Goal: Task Accomplishment & Management: Use online tool/utility

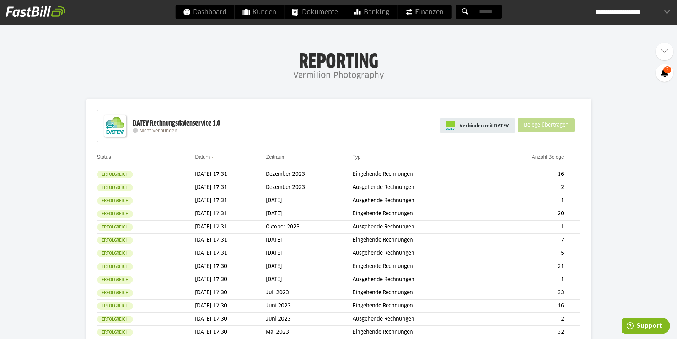
click at [467, 126] on span "Verbinden mit DATEV" at bounding box center [484, 125] width 49 height 7
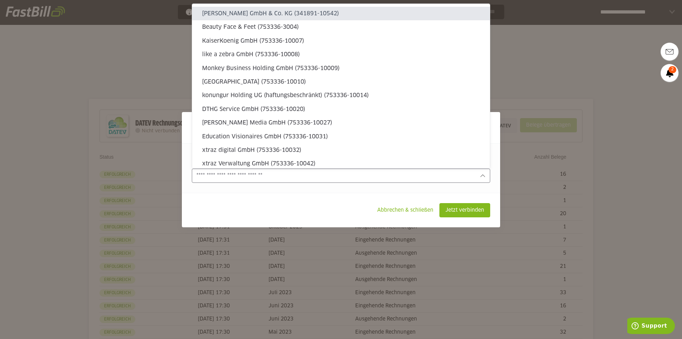
type sl-option "341891-10542"
type sl-option "753336-20004"
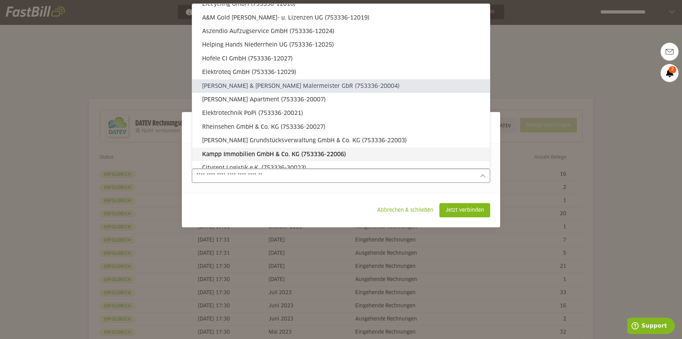
scroll to position [692, 0]
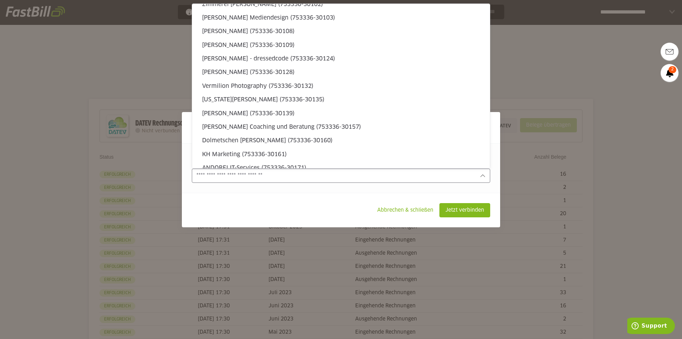
type sl-option "753336-30132"
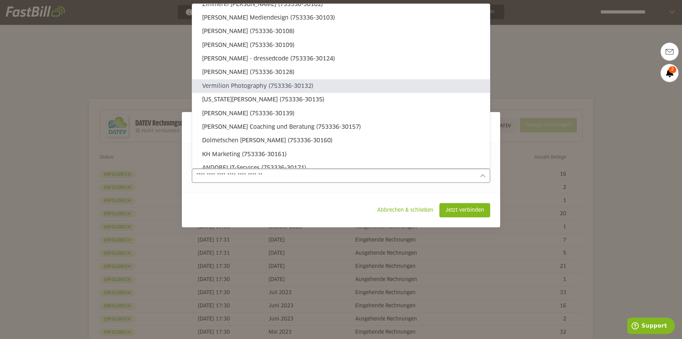
click at [290, 88] on slot "Vermilion Photography (753336-30132)" at bounding box center [343, 86] width 282 height 8
type input "**********"
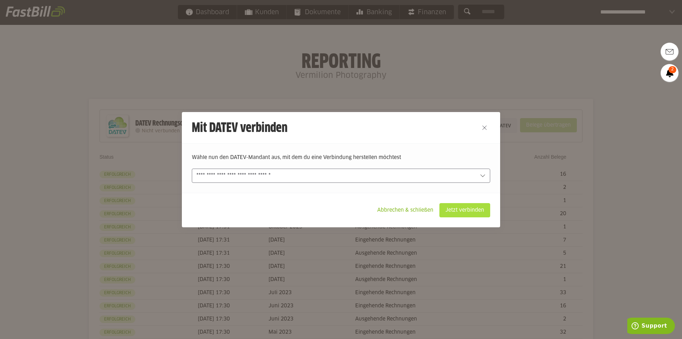
click at [469, 209] on slot "Jetzt verbinden" at bounding box center [465, 210] width 50 height 14
click at [474, 210] on slot "Jetzt verbinden" at bounding box center [465, 210] width 50 height 14
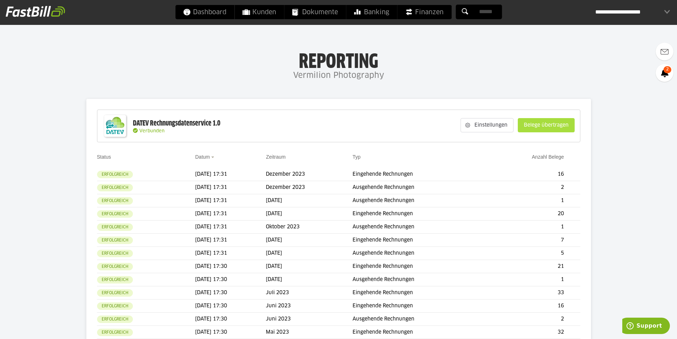
click at [542, 123] on slot "Belege übertragen" at bounding box center [546, 125] width 56 height 14
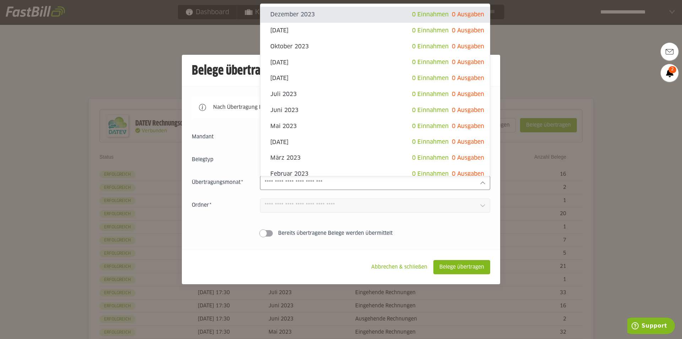
click at [307, 183] on input "text" at bounding box center [370, 183] width 210 height 8
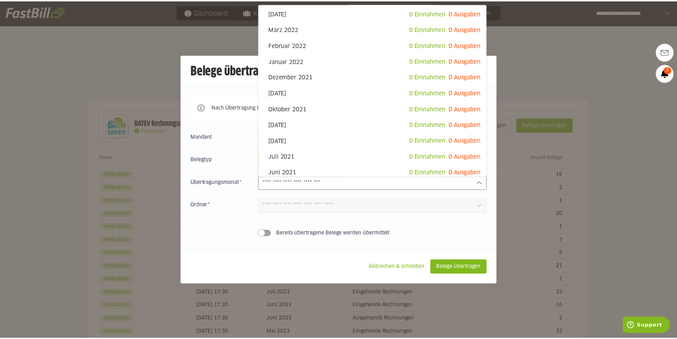
scroll to position [407, 0]
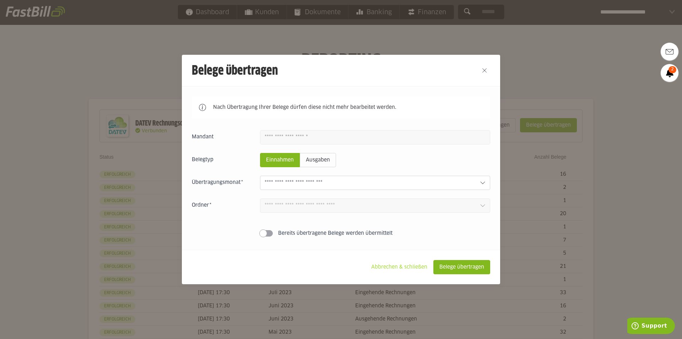
click at [395, 267] on slot "Abbrechen & schließen" at bounding box center [400, 267] width 68 height 14
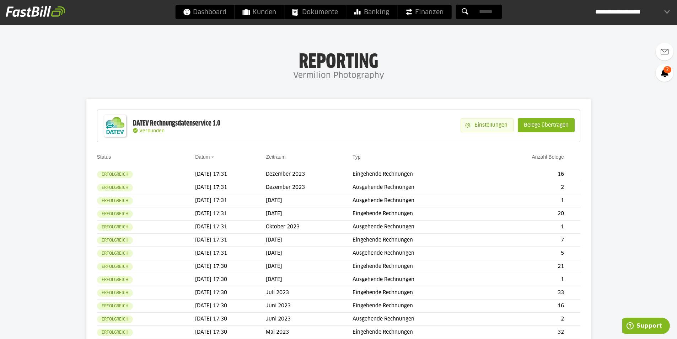
click at [491, 129] on slot "Einstellungen" at bounding box center [491, 125] width 43 height 14
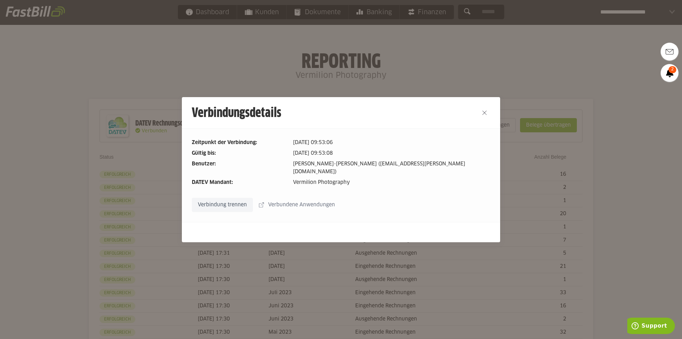
click at [310, 199] on slot "Verbundene Anwendungen" at bounding box center [302, 205] width 77 height 14
click at [484, 114] on button "Close" at bounding box center [484, 112] width 11 height 11
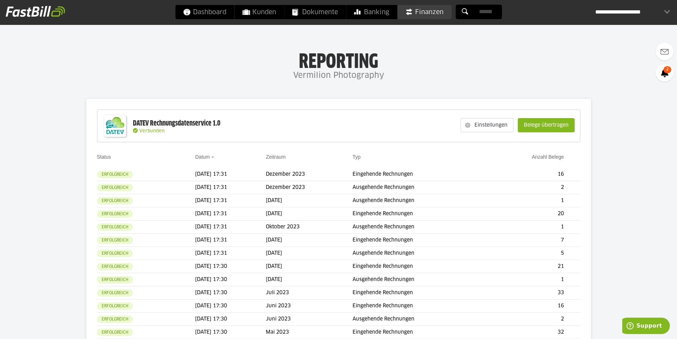
click at [428, 10] on span "Finanzen" at bounding box center [424, 12] width 38 height 14
click at [543, 123] on slot "Belege übertragen" at bounding box center [546, 125] width 56 height 14
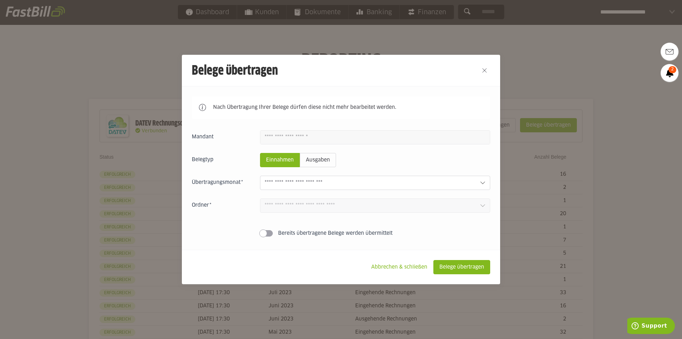
click at [306, 182] on input "text" at bounding box center [370, 183] width 210 height 8
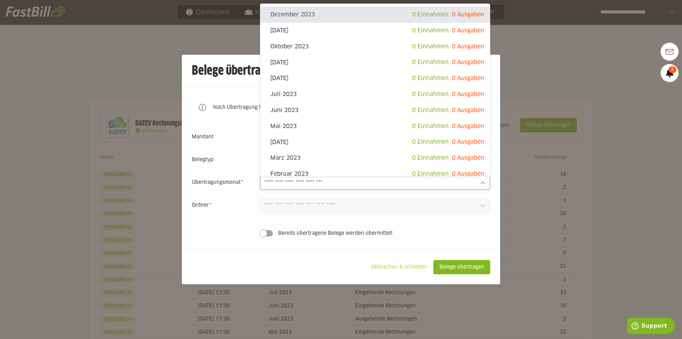
click at [403, 268] on slot "Abbrechen & schließen" at bounding box center [400, 267] width 68 height 14
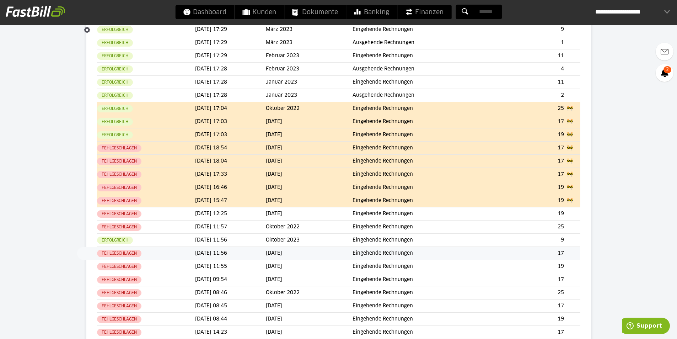
scroll to position [377, 0]
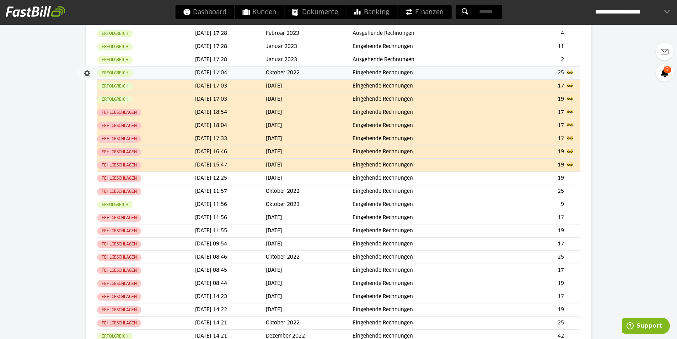
click at [570, 70] on td "🚧" at bounding box center [574, 72] width 14 height 13
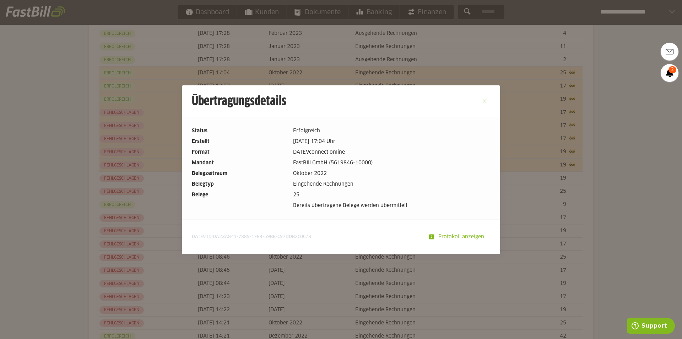
click at [484, 99] on button "Close" at bounding box center [484, 100] width 11 height 11
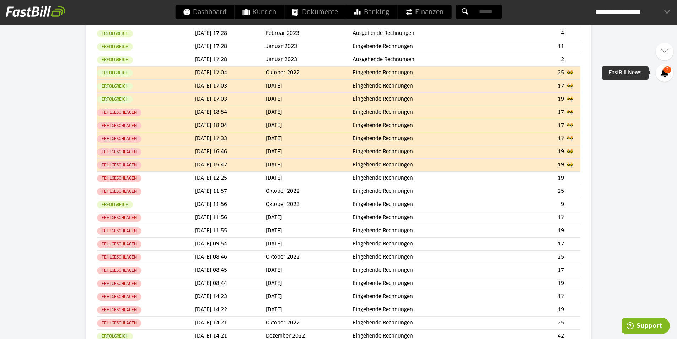
click at [662, 74] on icon at bounding box center [664, 73] width 7 height 9
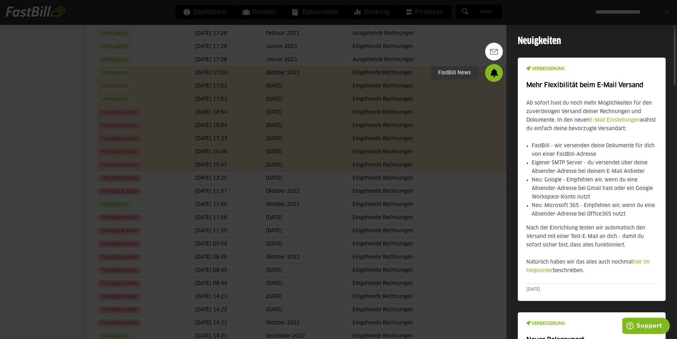
click at [491, 70] on icon at bounding box center [493, 73] width 7 height 9
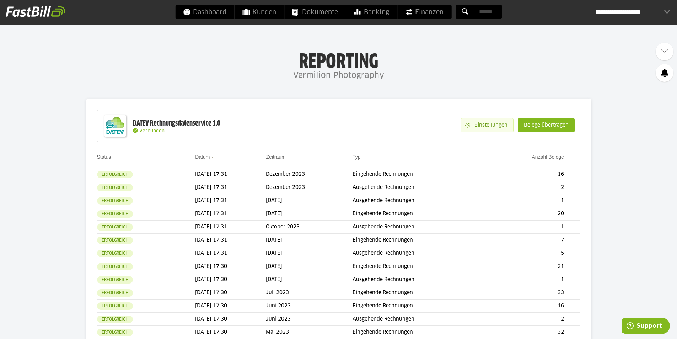
click at [493, 127] on slot "Einstellungen" at bounding box center [491, 125] width 43 height 14
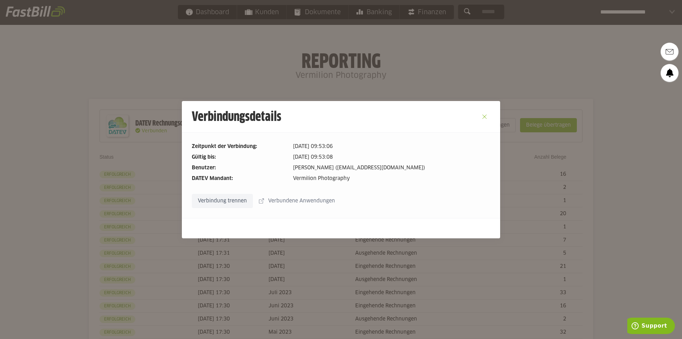
click at [484, 115] on button "Close" at bounding box center [484, 116] width 11 height 11
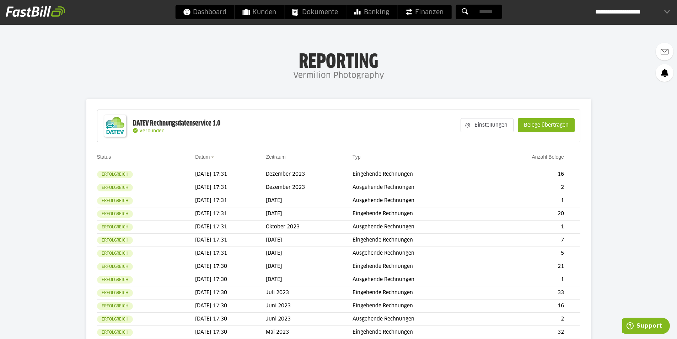
click at [643, 14] on div "**********" at bounding box center [632, 12] width 75 height 14
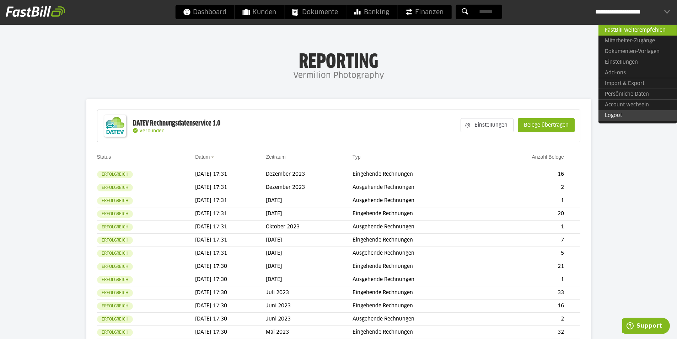
click at [625, 116] on link "Logout" at bounding box center [637, 115] width 78 height 11
